Goal: Transaction & Acquisition: Purchase product/service

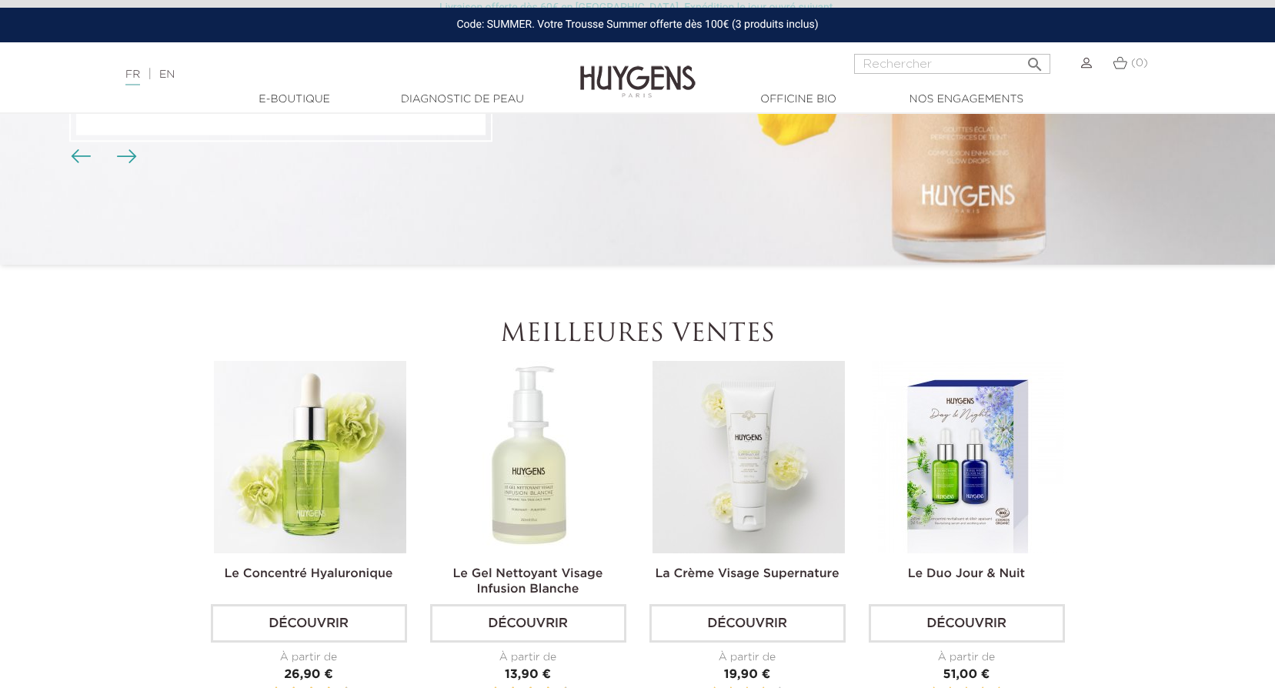
scroll to position [385, 0]
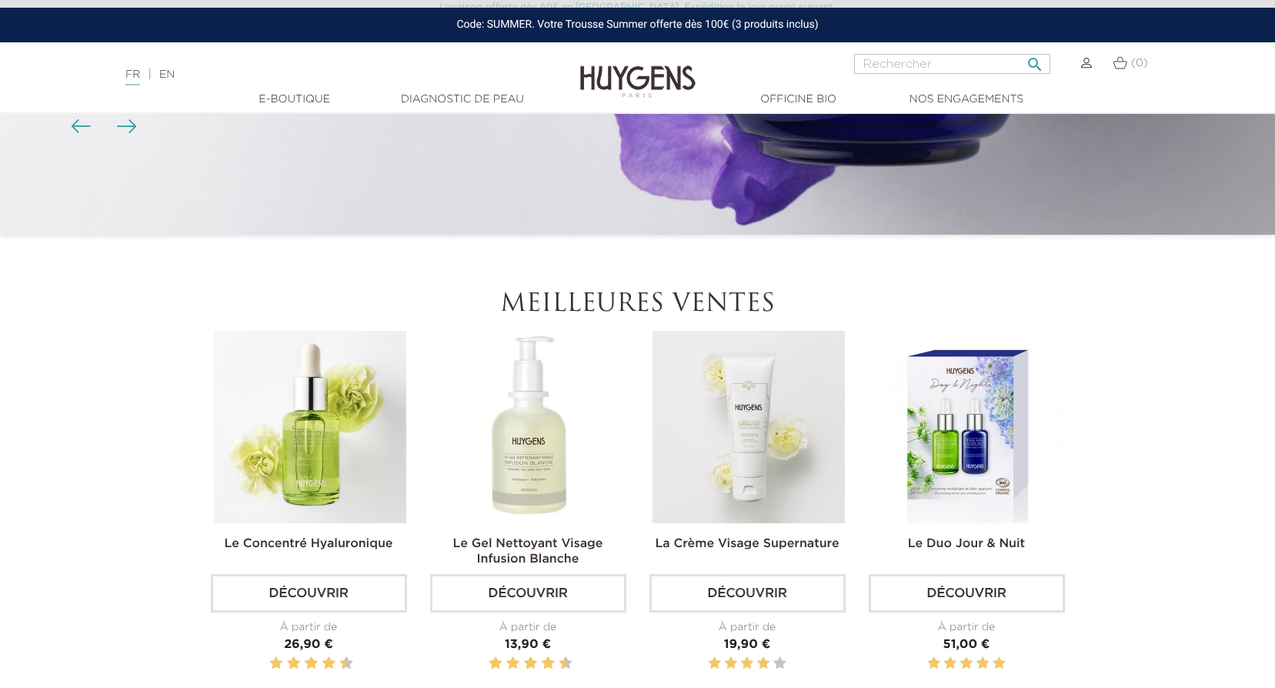
click at [879, 58] on input "Rechercher" at bounding box center [952, 64] width 196 height 20
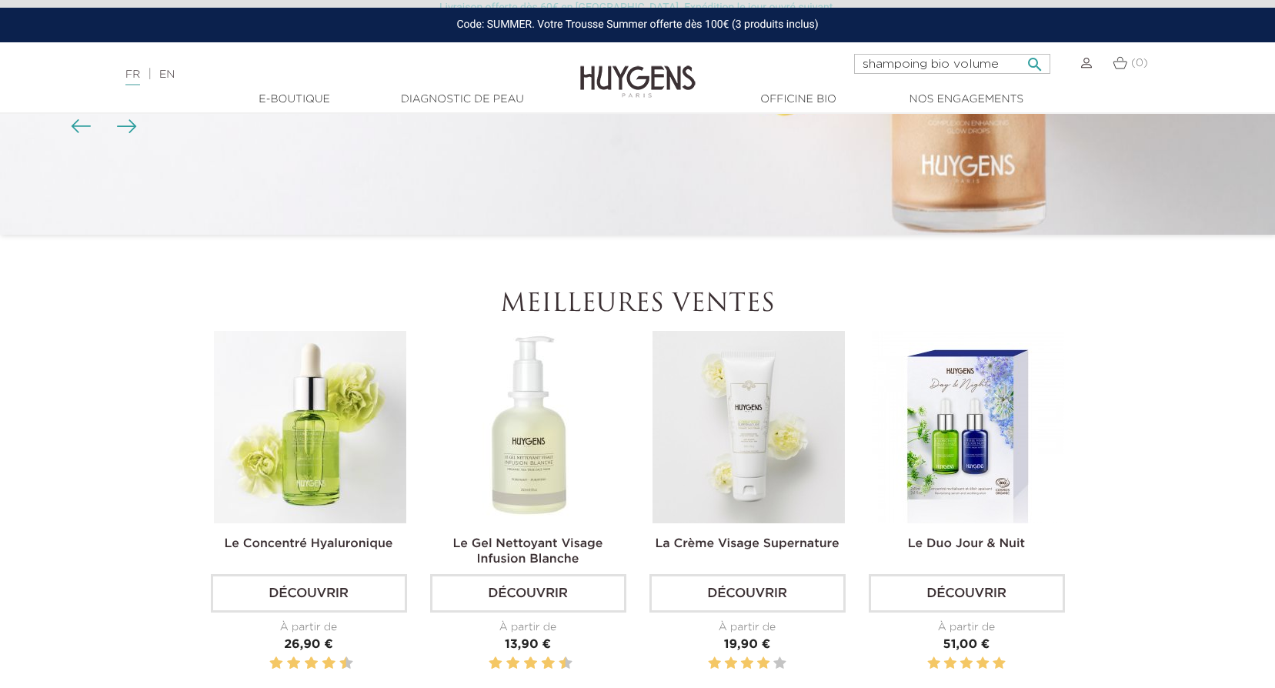
type input "shampoing bio volume"
click at [1021, 49] on button " Rechercher" at bounding box center [1035, 59] width 28 height 21
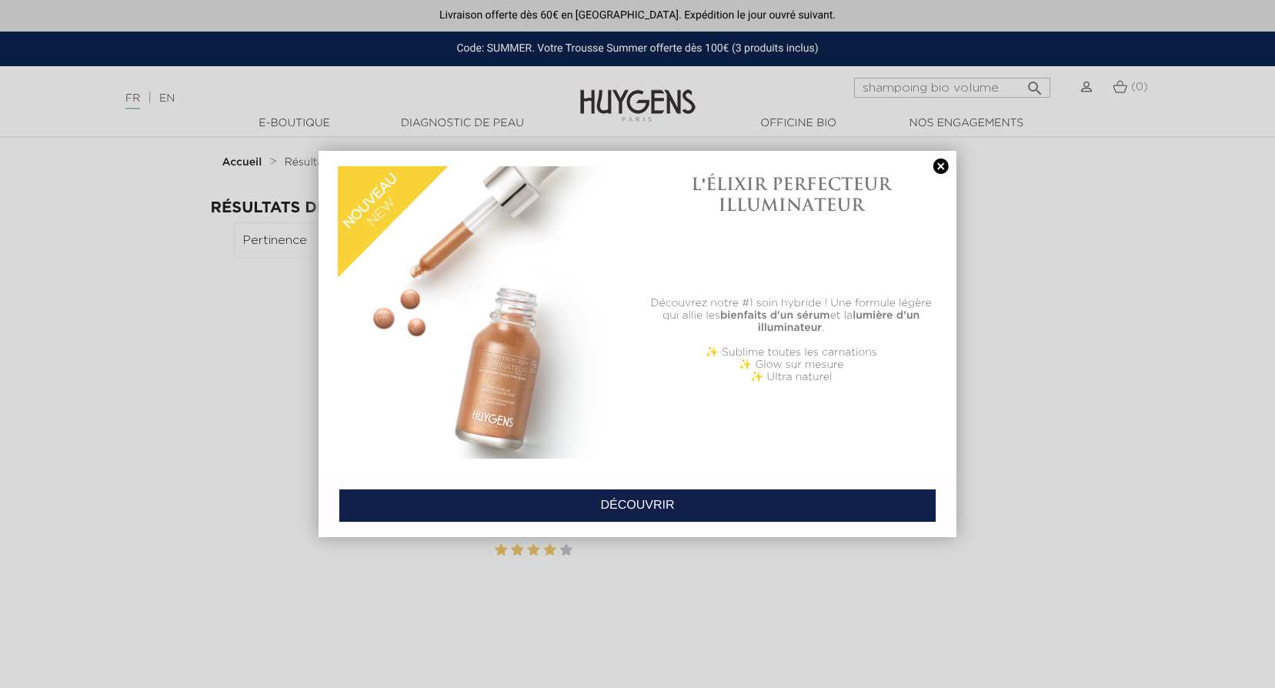
click at [942, 166] on link at bounding box center [941, 166] width 22 height 16
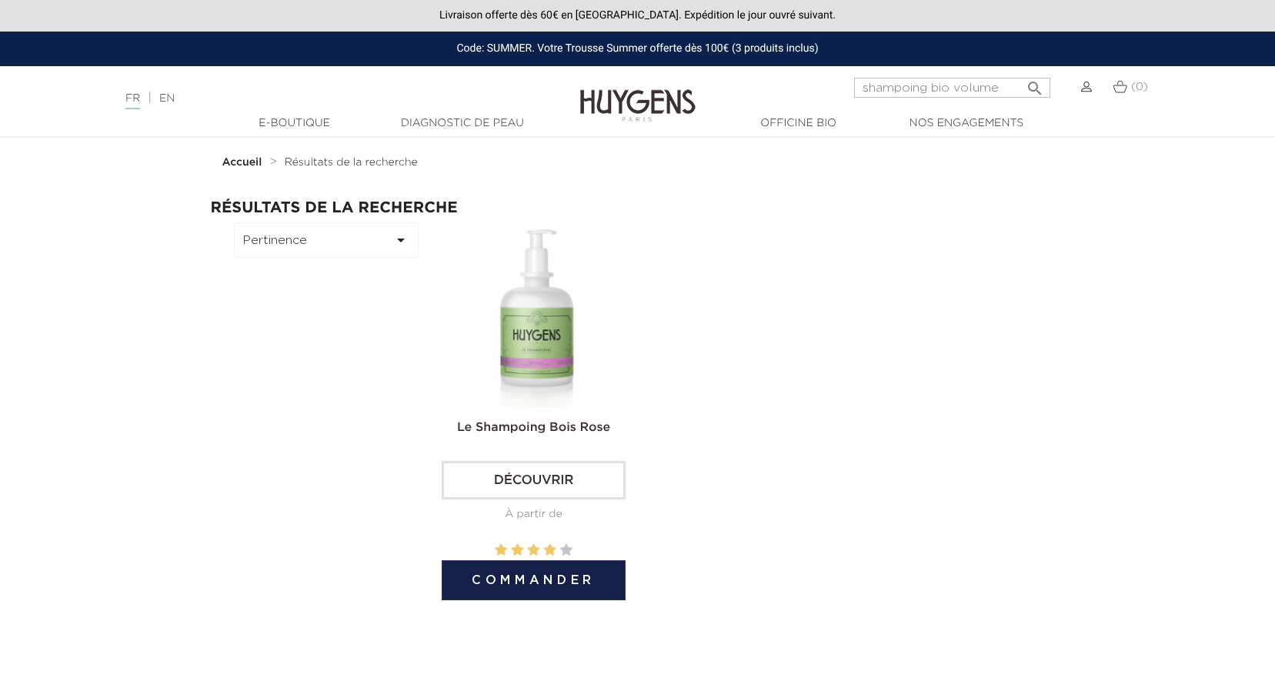
click at [547, 479] on link "Découvrir" at bounding box center [534, 480] width 185 height 38
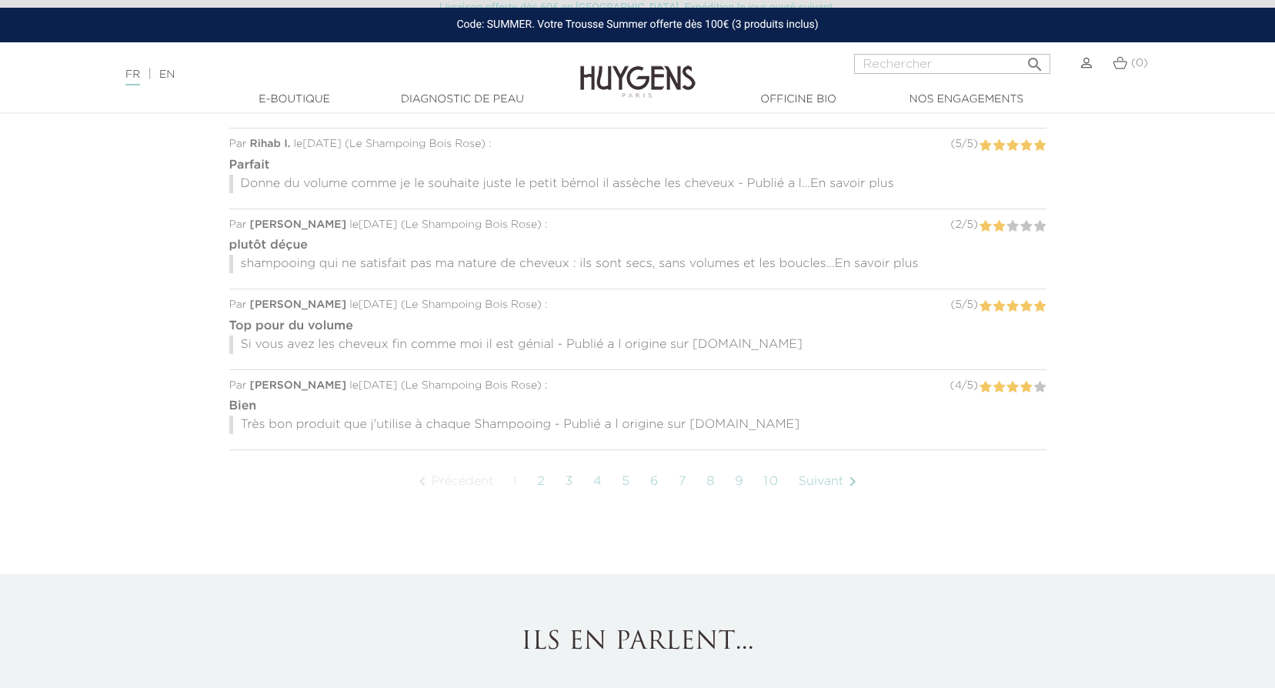
scroll to position [1616, 0]
